Goal: Task Accomplishment & Management: Use online tool/utility

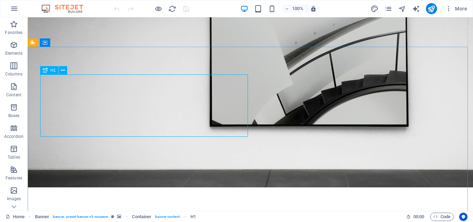
scroll to position [46, 0]
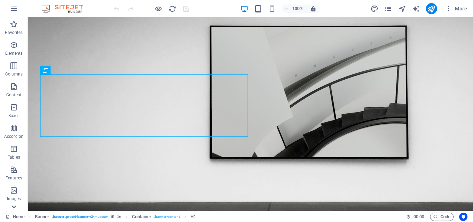
click at [14, 206] on icon at bounding box center [14, 207] width 10 height 10
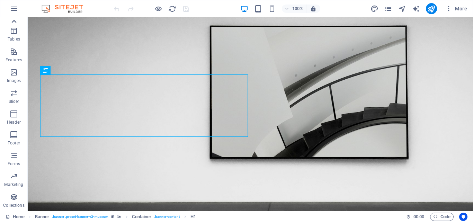
click at [15, 20] on icon at bounding box center [14, 22] width 10 height 10
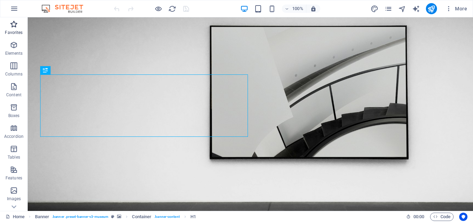
click at [12, 26] on icon "button" at bounding box center [14, 24] width 8 height 8
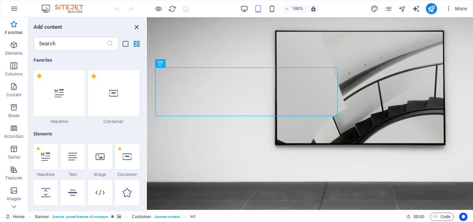
click at [135, 28] on icon "close panel" at bounding box center [137, 27] width 8 height 8
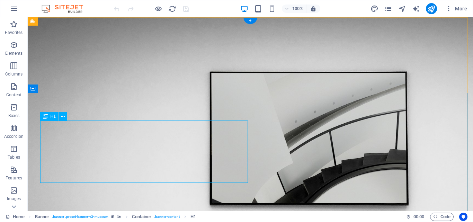
click at [62, 117] on icon at bounding box center [63, 116] width 4 height 7
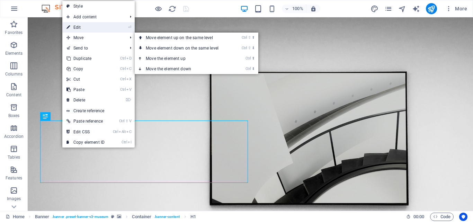
click at [93, 26] on link "⏎ Edit" at bounding box center [85, 27] width 46 height 10
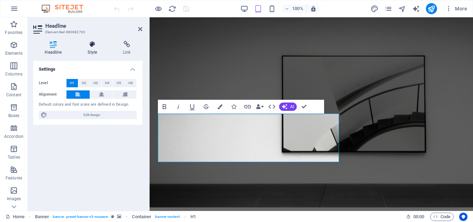
click at [88, 46] on icon at bounding box center [92, 44] width 33 height 7
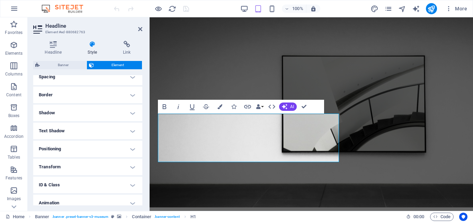
scroll to position [162, 0]
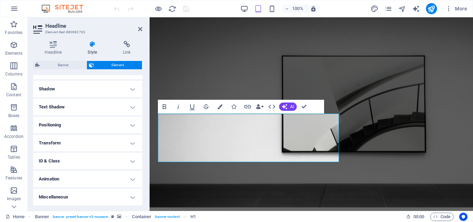
click at [134, 163] on h4 "ID & Class" at bounding box center [87, 161] width 109 height 17
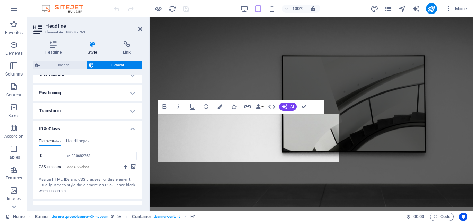
scroll to position [209, 0]
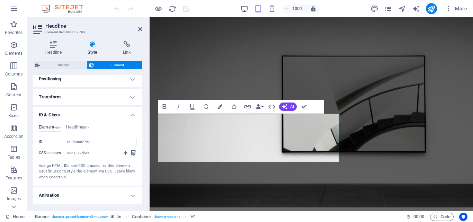
click at [132, 115] on h4 "ID & Class" at bounding box center [87, 113] width 109 height 12
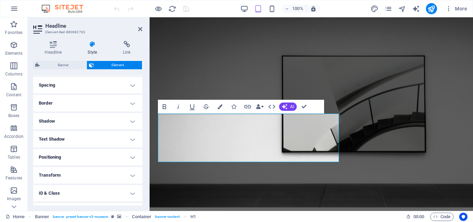
scroll to position [117, 0]
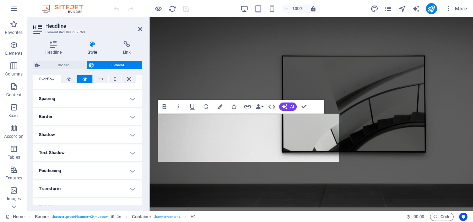
click at [133, 135] on h4 "Shadow" at bounding box center [87, 134] width 109 height 17
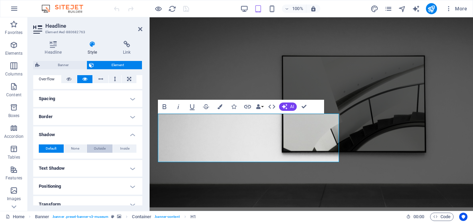
click at [98, 148] on span "Outside" at bounding box center [100, 148] width 12 height 8
type input "2"
type input "4"
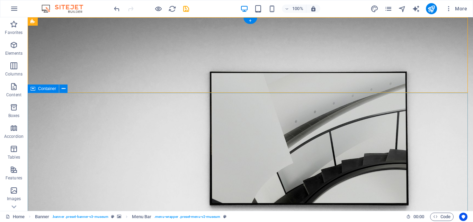
click at [63, 90] on icon at bounding box center [64, 88] width 4 height 7
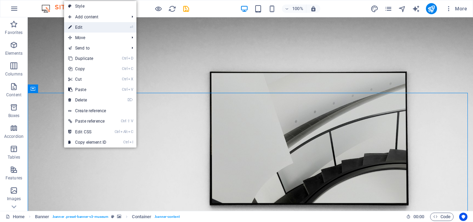
click at [94, 28] on link "⏎ Edit" at bounding box center [87, 27] width 46 height 10
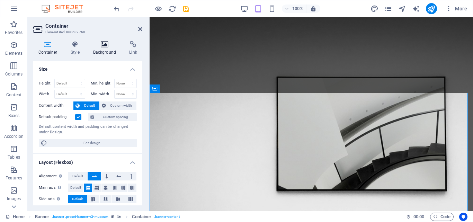
click at [105, 45] on icon at bounding box center [105, 44] width 34 height 7
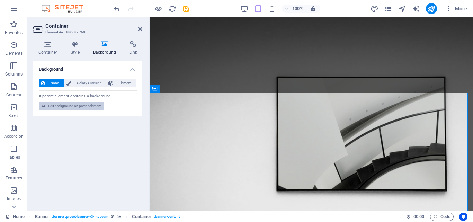
click at [88, 106] on span "Edit background on parent element" at bounding box center [74, 106] width 53 height 8
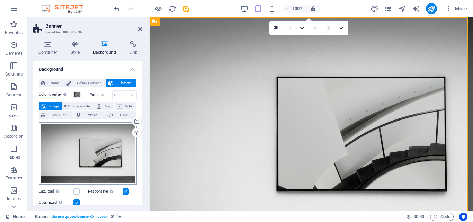
scroll to position [46, 0]
